Goal: Task Accomplishment & Management: Complete application form

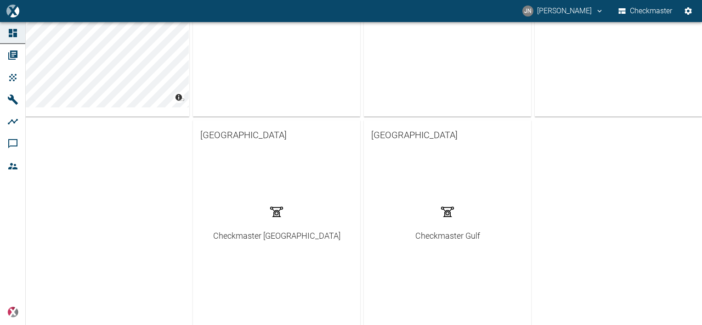
scroll to position [230, 0]
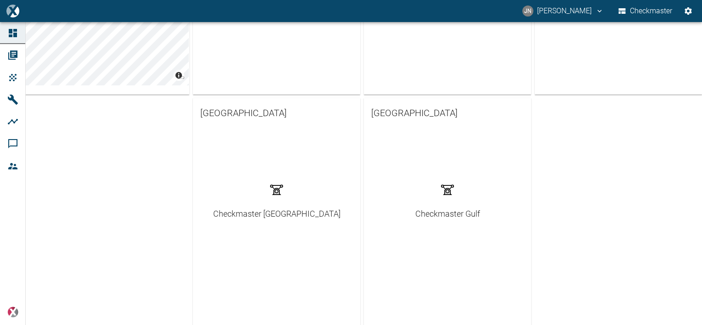
click at [434, 213] on div "Checkmaster Gulf" at bounding box center [447, 214] width 65 height 12
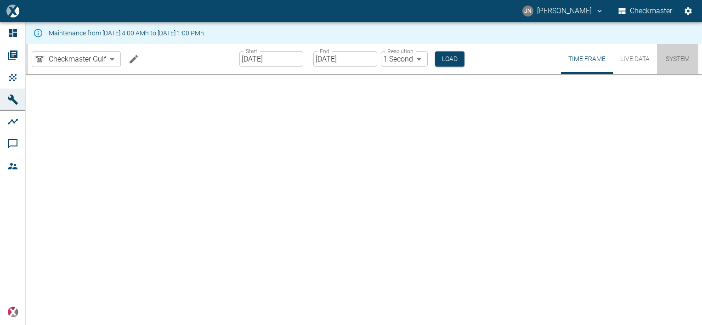
click at [684, 61] on button "System" at bounding box center [677, 59] width 41 height 30
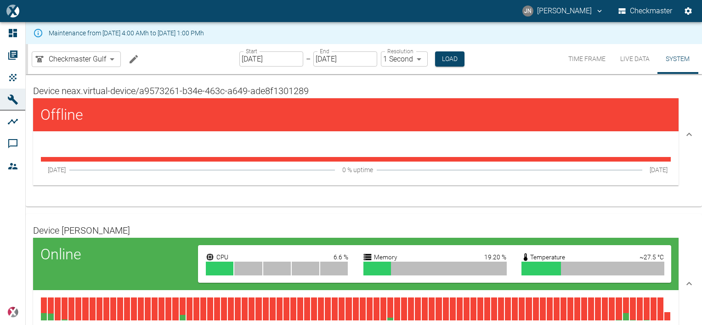
click at [635, 57] on button "Live Data" at bounding box center [635, 59] width 44 height 30
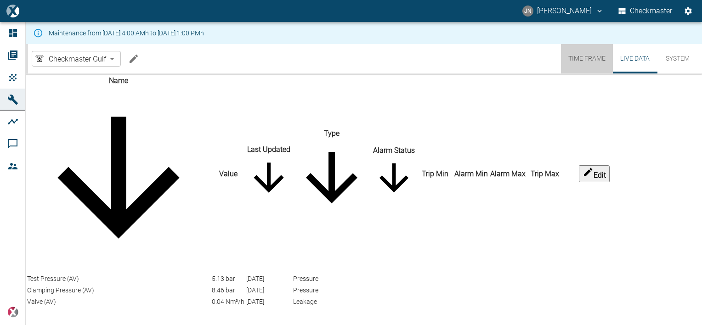
click at [584, 57] on button "Time Frame" at bounding box center [587, 58] width 52 height 29
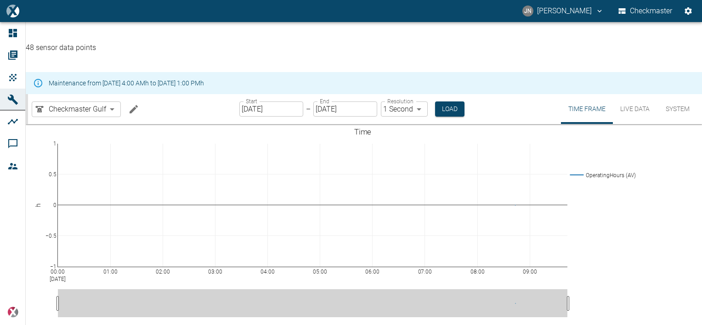
click at [675, 94] on button "System" at bounding box center [677, 109] width 41 height 30
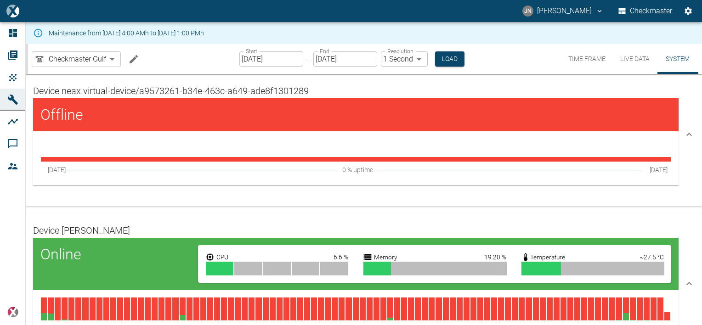
click at [512, 33] on div "Maintenance from [DATE] 4:00 AMh to [DATE] 1:00 PMh" at bounding box center [364, 33] width 676 height 22
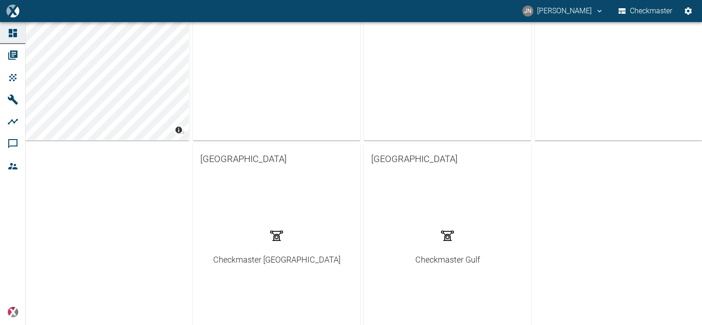
scroll to position [271, 0]
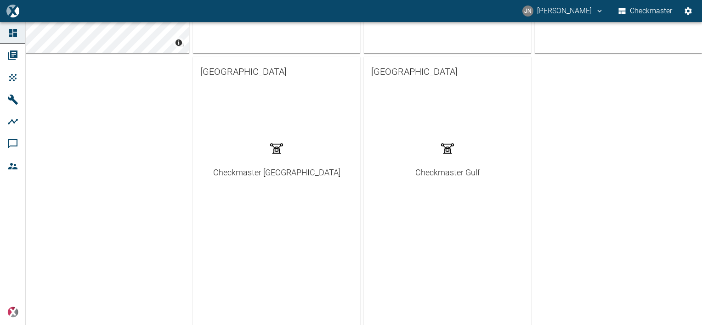
click at [437, 172] on div "Checkmaster Gulf" at bounding box center [447, 172] width 65 height 12
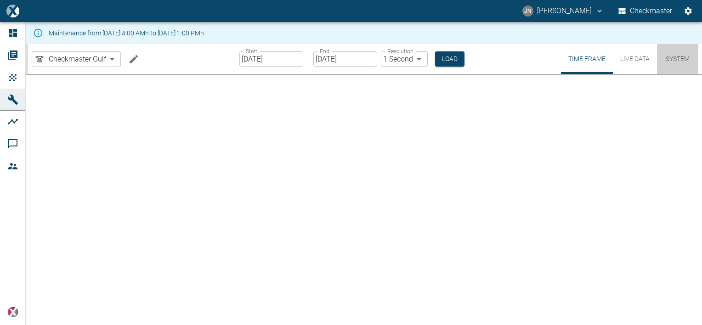
click at [682, 58] on button "System" at bounding box center [677, 59] width 41 height 30
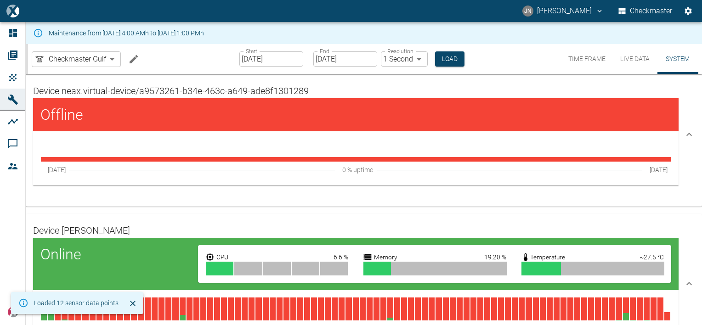
click at [689, 130] on icon at bounding box center [689, 134] width 11 height 11
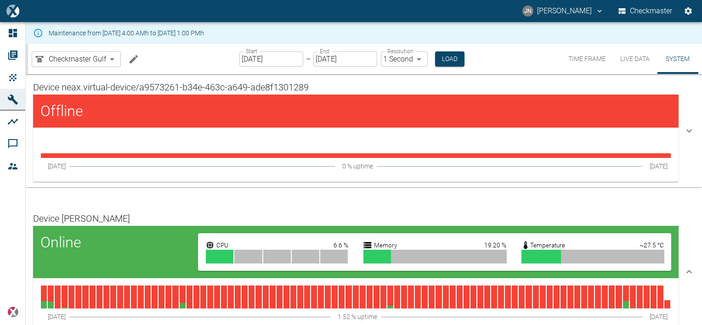
click at [689, 131] on icon at bounding box center [689, 130] width 11 height 11
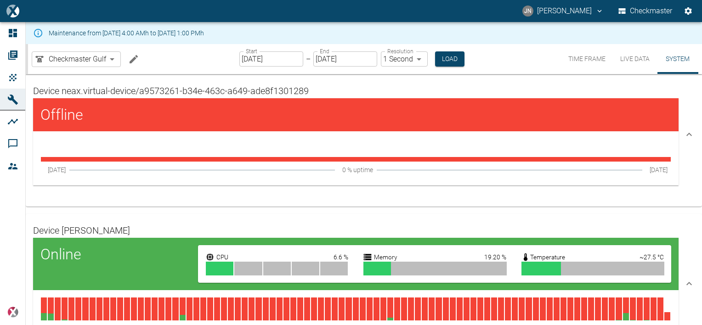
click at [689, 131] on icon at bounding box center [689, 134] width 11 height 11
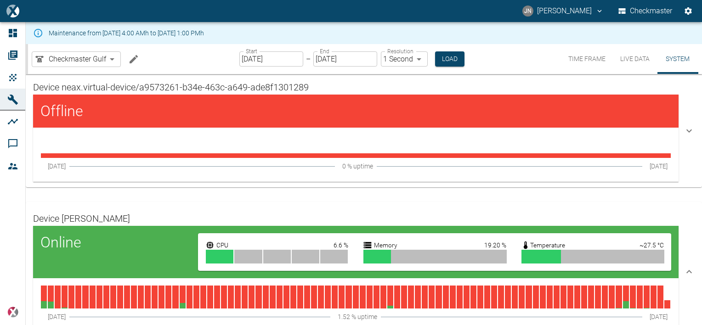
click at [689, 131] on icon at bounding box center [689, 130] width 11 height 11
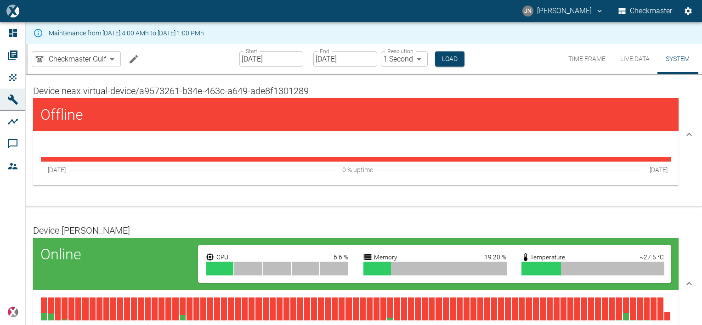
click at [39, 33] on icon at bounding box center [38, 33] width 10 height 10
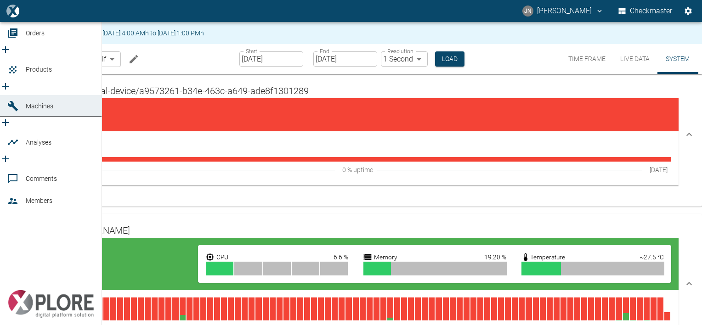
click at [11, 81] on icon "new /product/list/0" at bounding box center [5, 86] width 11 height 11
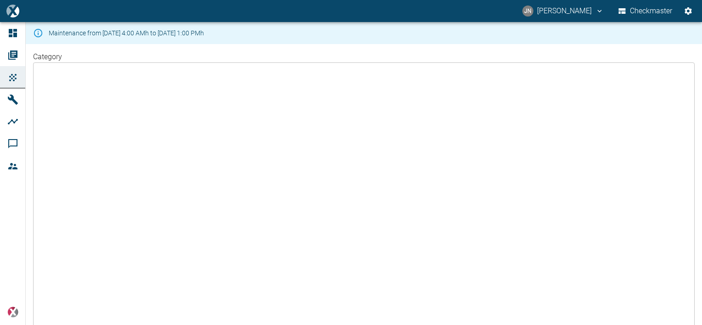
click at [187, 69] on body "JN Jayan Nair Checkmaster Dashboard Orders Products Machines Analyses Comments …" at bounding box center [351, 162] width 702 height 325
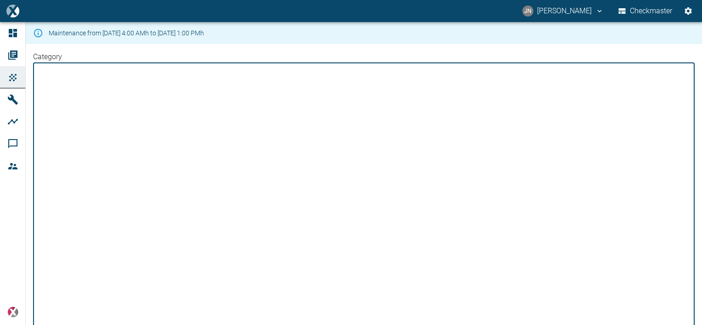
type input "valve"
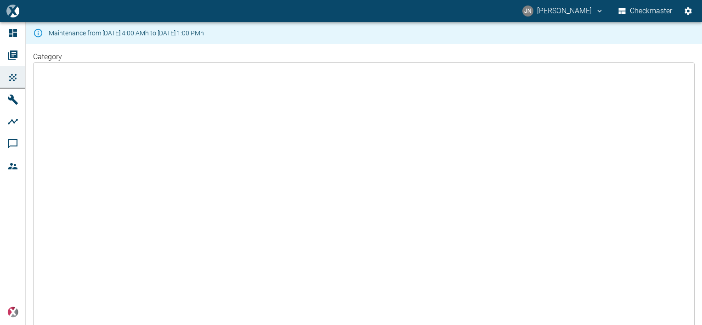
type input "K3612"
type input "DOFF-110 Suction valve"
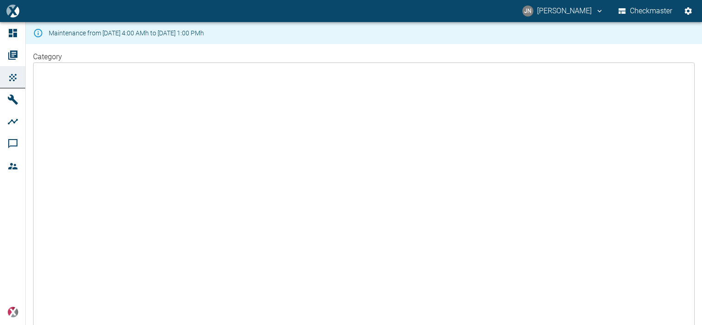
type input "10-5649"
type input "Co2 H2S CH4"
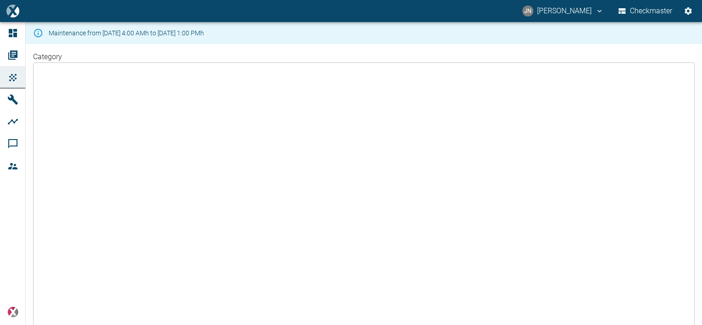
type input "3.90"
click at [562, 191] on li "seimens" at bounding box center [624, 185] width 142 height 11
drag, startPoint x: 573, startPoint y: 115, endPoint x: 533, endPoint y: 115, distance: 40.0
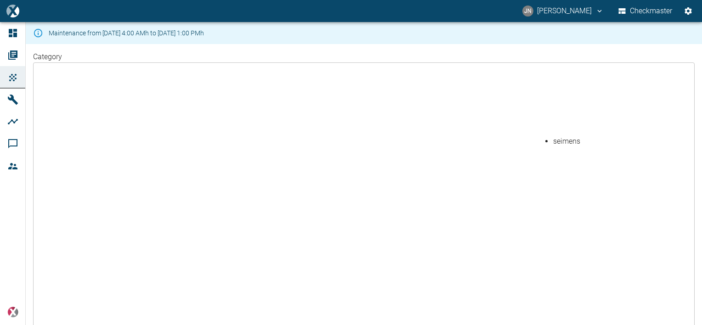
type input "Seimens"
click at [62, 193] on li "Checkmaster - ALL" at bounding box center [122, 189] width 142 height 11
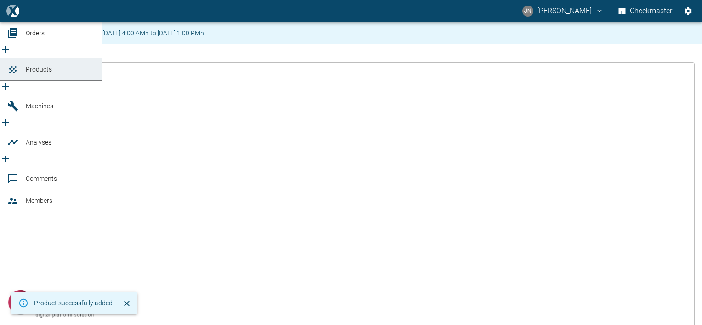
click at [11, 55] on icon "new /order/list/0" at bounding box center [5, 49] width 11 height 11
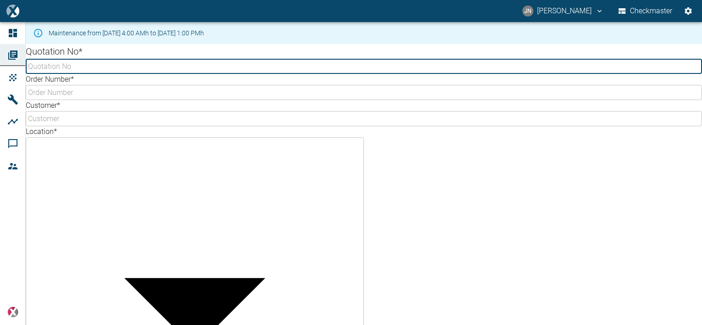
click at [107, 74] on input "Quotation No *" at bounding box center [364, 66] width 676 height 15
type input "G14-0137"
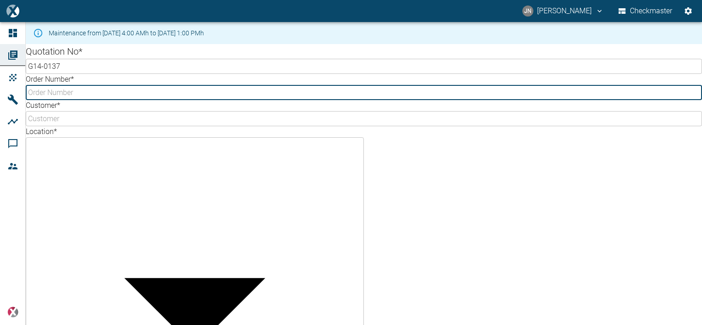
click at [79, 100] on input "Order Number *" at bounding box center [364, 92] width 676 height 15
type input "857643"
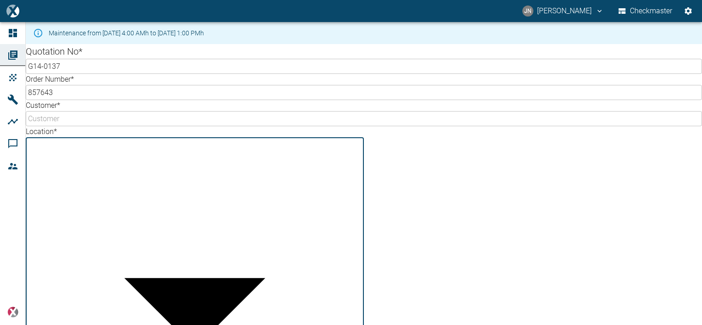
click at [75, 144] on body "JN Jayan Nair Checkmaster Dashboard Orders Products Machines Analyses Comments …" at bounding box center [351, 162] width 702 height 325
type input "b3608371-b86c-4ea3-bb55-b254703e7039"
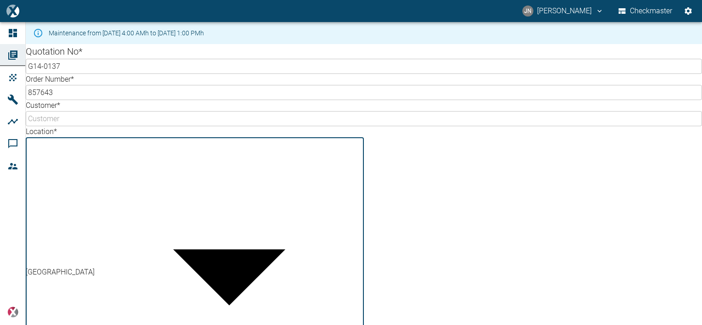
click at [404, 113] on input "Customer *" at bounding box center [364, 118] width 676 height 15
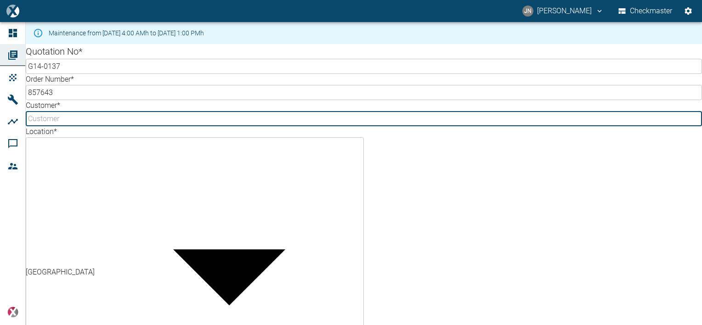
type input "PDO"
click at [410, 141] on body "JN Jayan Nair Checkmaster Dashboard Orders Products Machines Analyses Comments …" at bounding box center [351, 162] width 702 height 325
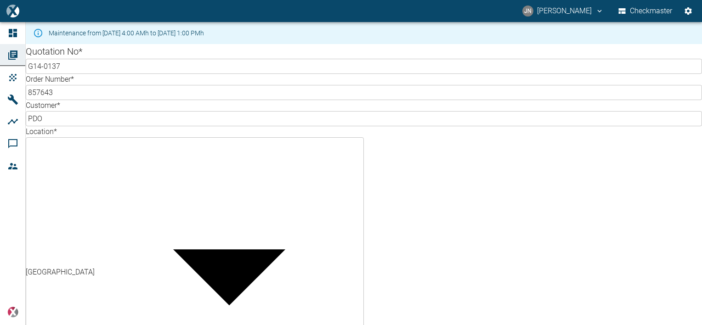
type input "a9573261-b34e-463c-a649-ade8f1301289"
click at [62, 208] on li "Checkmaster - ALL" at bounding box center [107, 208] width 113 height 11
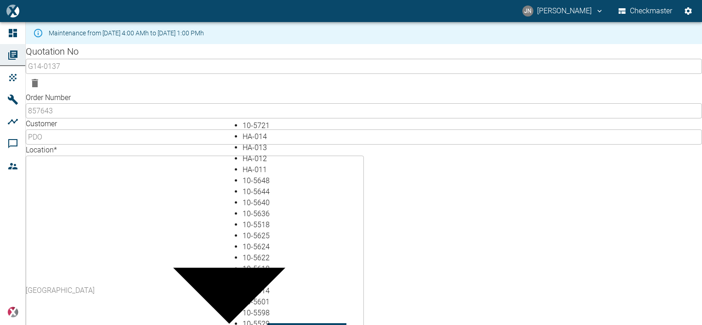
type input "10-5649"
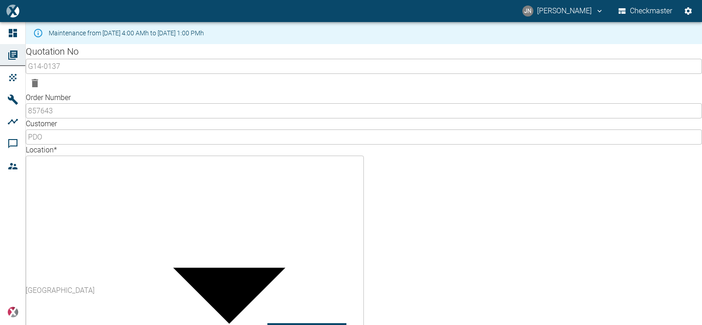
click at [403, 180] on body "JN Jayan Nair Checkmaster Dashboard Orders Products Machines Analyses Comments …" at bounding box center [351, 162] width 702 height 325
type input "296ba20a-df48-400a-9375-c3db24d786fc"
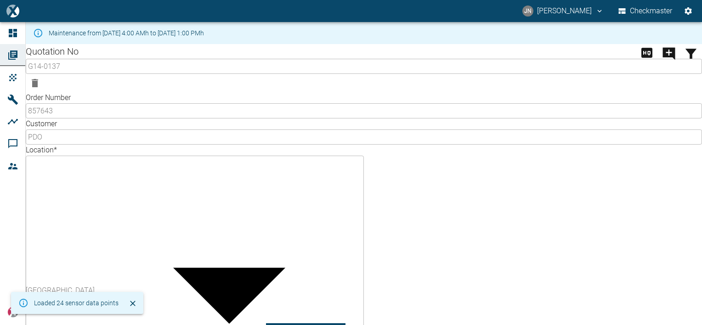
click at [270, 208] on body "JN Jayan Nair Checkmaster Dashboard Orders Products Machines Analyses Comments …" at bounding box center [351, 162] width 702 height 325
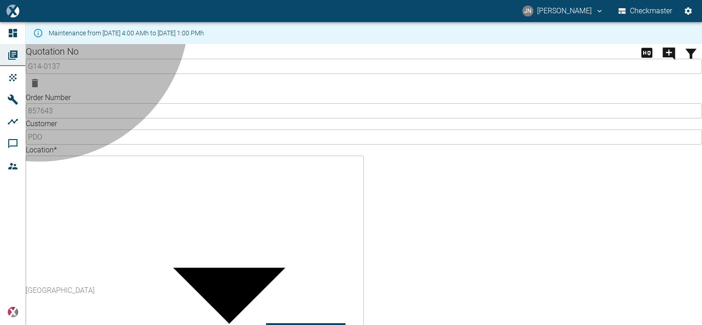
type input "63523832-2fd8-4b06-8fde-b619cda4f705"
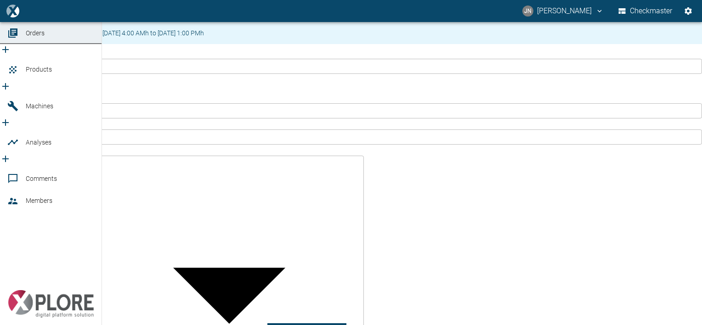
drag, startPoint x: 40, startPoint y: 32, endPoint x: 55, endPoint y: 32, distance: 14.2
click at [40, 15] on span "Dashboard" at bounding box center [42, 10] width 32 height 7
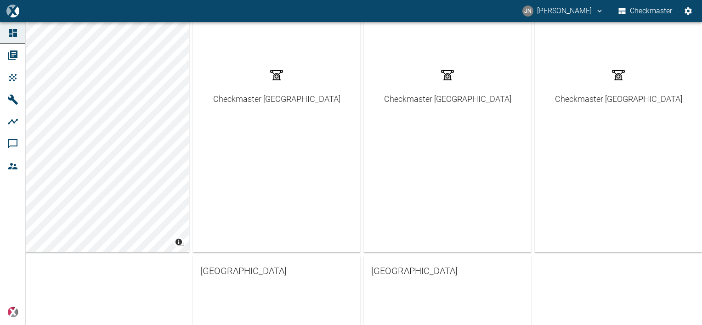
scroll to position [138, 0]
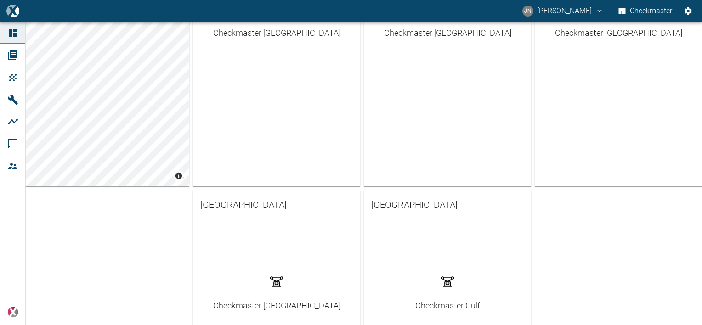
click at [401, 223] on div at bounding box center [446, 250] width 156 height 55
click at [395, 208] on span "[GEOGRAPHIC_DATA]" at bounding box center [447, 205] width 153 height 15
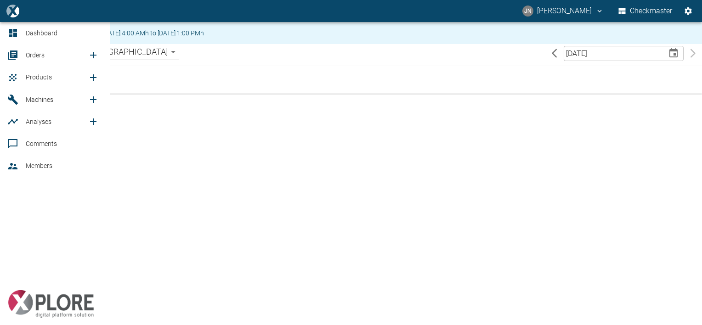
click at [31, 31] on span "Dashboard" at bounding box center [42, 32] width 32 height 7
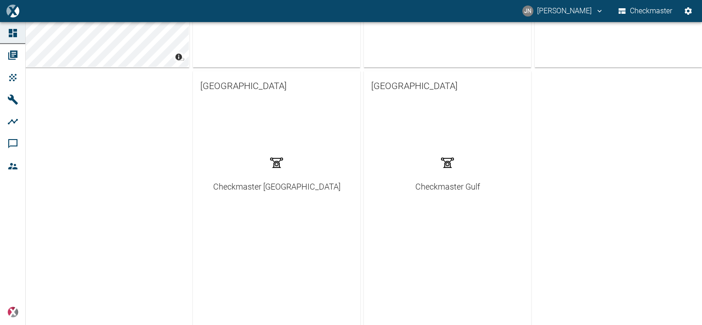
scroll to position [271, 0]
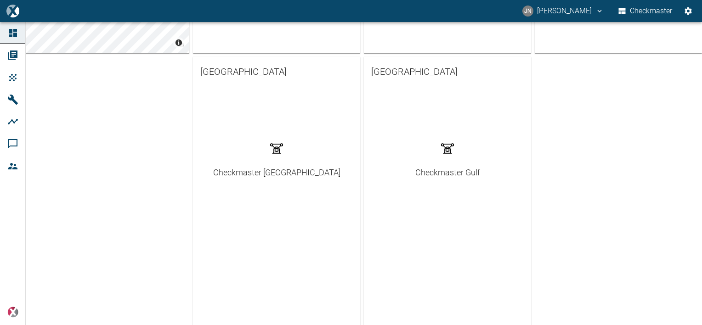
click at [437, 174] on div "Checkmaster Gulf" at bounding box center [447, 172] width 65 height 12
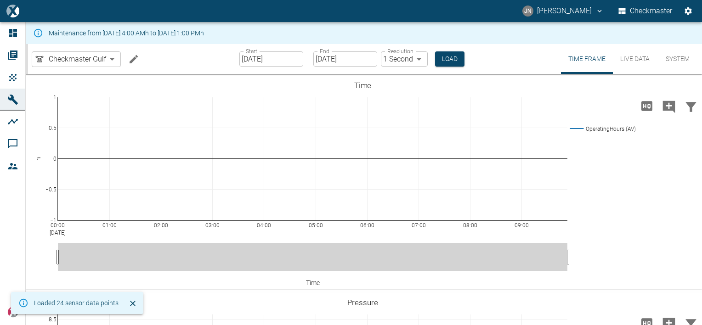
click at [677, 59] on button "System" at bounding box center [677, 59] width 41 height 30
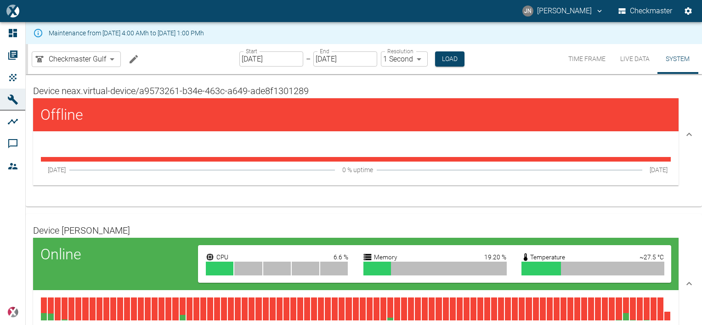
click at [165, 66] on div "Checkmaster Gulf a9573261-b34e-463c-a649-ade8f1301289 ​ Start 08/11/2025 Start …" at bounding box center [365, 59] width 674 height 30
drag, startPoint x: 211, startPoint y: 31, endPoint x: 243, endPoint y: 33, distance: 31.8
click at [243, 33] on div "Maintenance from [DATE] 4:00 AMh to [DATE] 1:00 PMh" at bounding box center [364, 33] width 676 height 22
drag, startPoint x: 243, startPoint y: 33, endPoint x: 195, endPoint y: 55, distance: 52.6
click at [195, 55] on div "Checkmaster Gulf a9573261-b34e-463c-a649-ade8f1301289 ​ Start 08/11/2025 Start …" at bounding box center [365, 59] width 674 height 30
